Goal: Check status: Check status

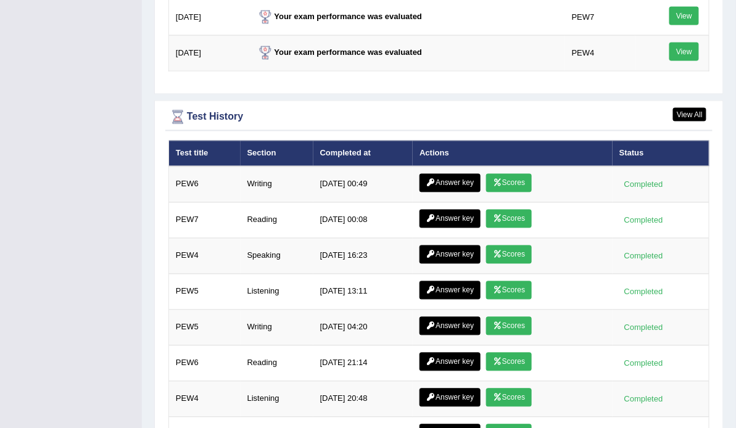
scroll to position [1701, 0]
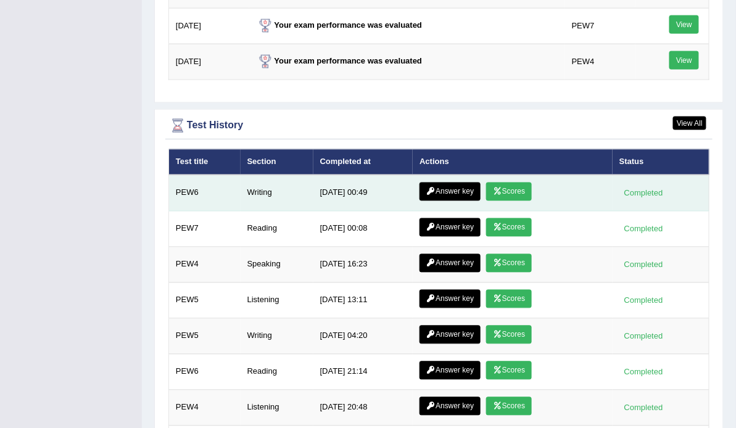
click at [520, 183] on link "Scores" at bounding box center [509, 192] width 46 height 19
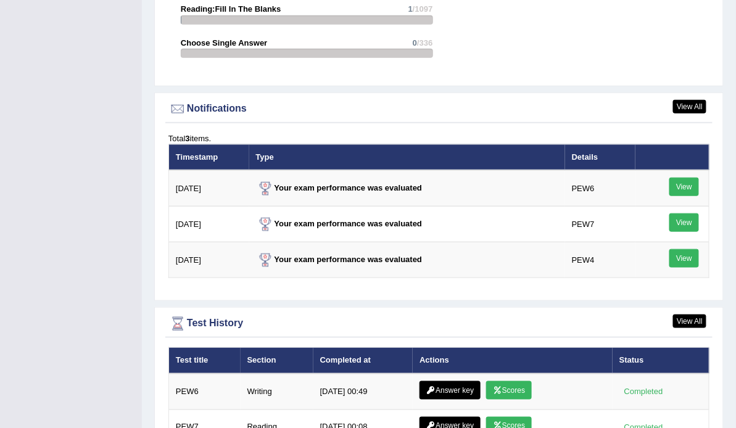
scroll to position [1429, 0]
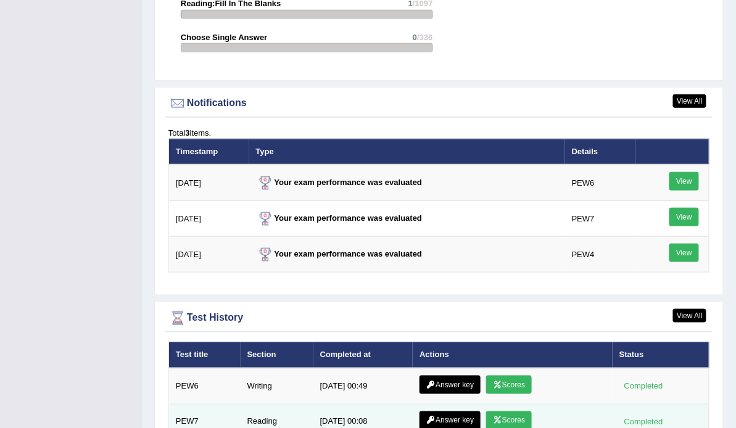
click at [510, 412] on link "Scores" at bounding box center [509, 421] width 46 height 19
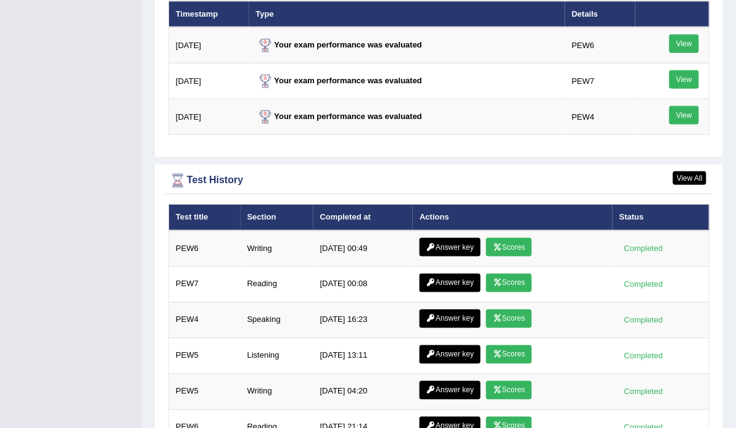
scroll to position [1570, 0]
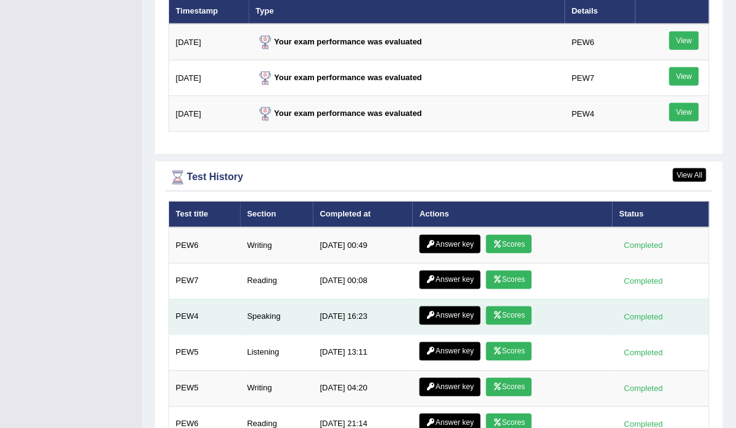
click at [509, 307] on link "Scores" at bounding box center [509, 316] width 46 height 19
